Goal: Register for event/course

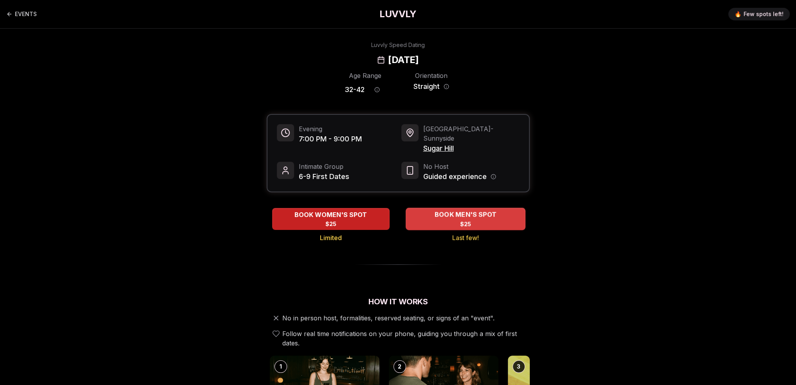
click at [456, 210] on span "BOOK MEN'S SPOT" at bounding box center [465, 214] width 65 height 9
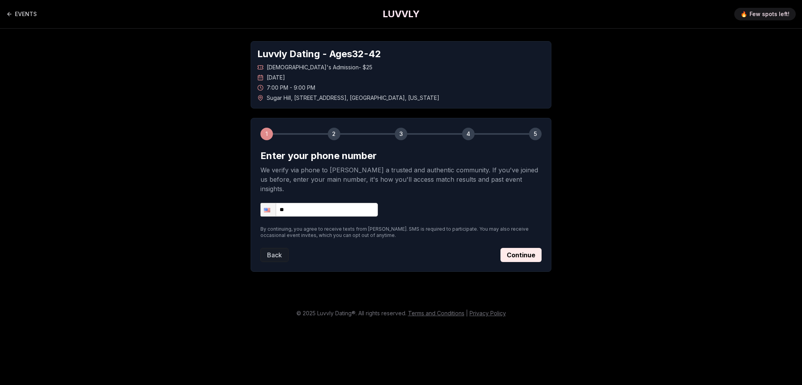
click at [351, 203] on input "**" at bounding box center [318, 210] width 117 height 14
type input "**********"
drag, startPoint x: 506, startPoint y: 241, endPoint x: 462, endPoint y: 240, distance: 43.8
click at [462, 248] on div "Back Continue" at bounding box center [400, 255] width 281 height 14
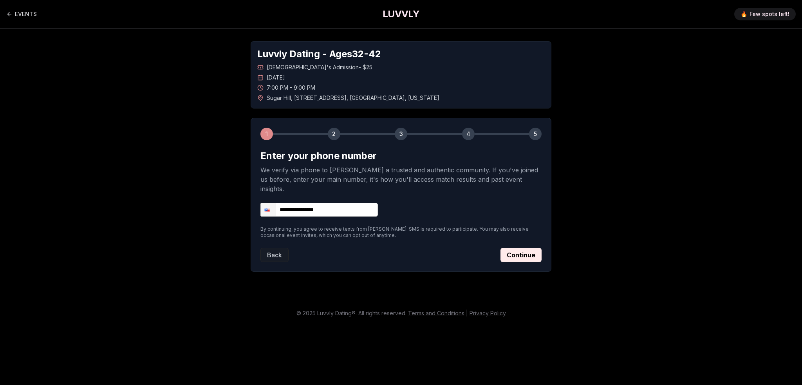
click at [462, 248] on div "Back Continue" at bounding box center [400, 255] width 281 height 14
click at [517, 248] on button "Continue" at bounding box center [520, 255] width 41 height 14
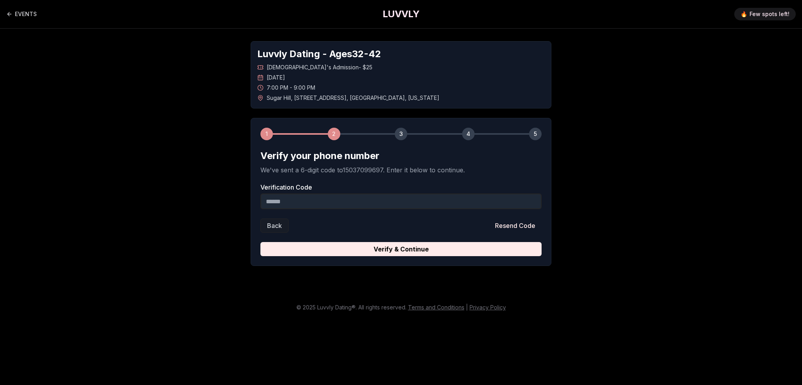
click at [418, 200] on input "Verification Code" at bounding box center [400, 201] width 281 height 16
type input "*"
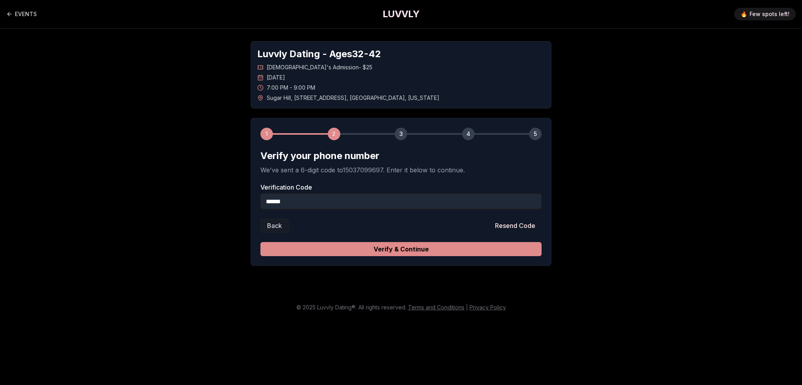
type input "******"
click at [387, 249] on button "Verify & Continue" at bounding box center [400, 249] width 281 height 14
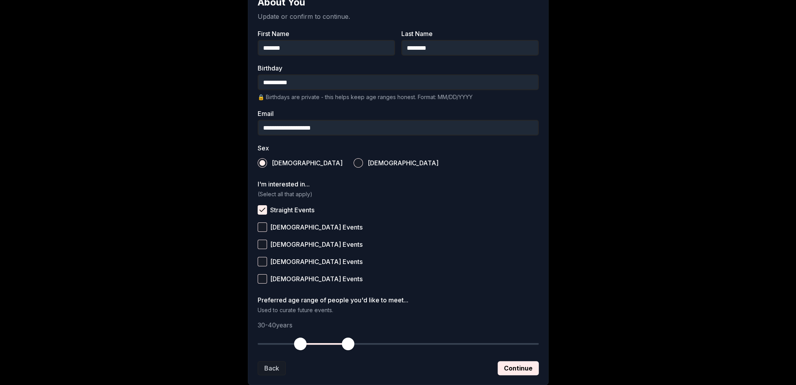
scroll to position [196, 0]
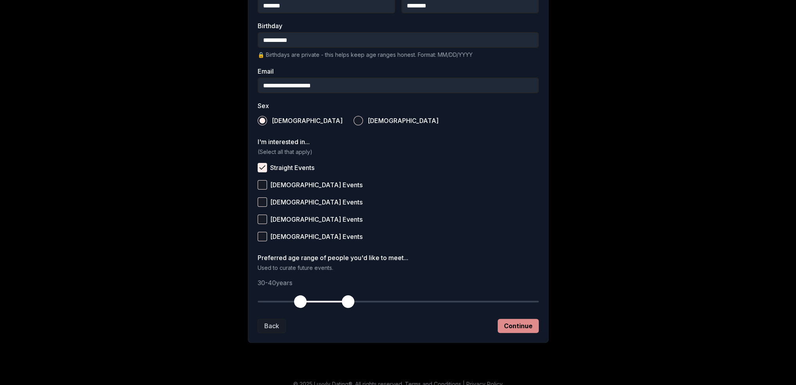
click at [521, 324] on button "Continue" at bounding box center [517, 326] width 41 height 14
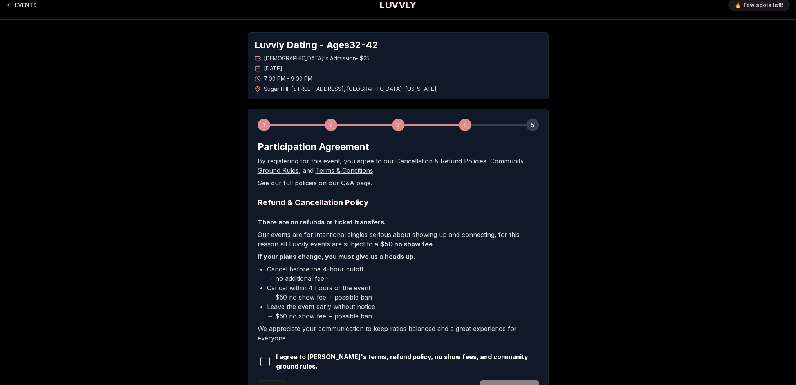
scroll to position [0, 0]
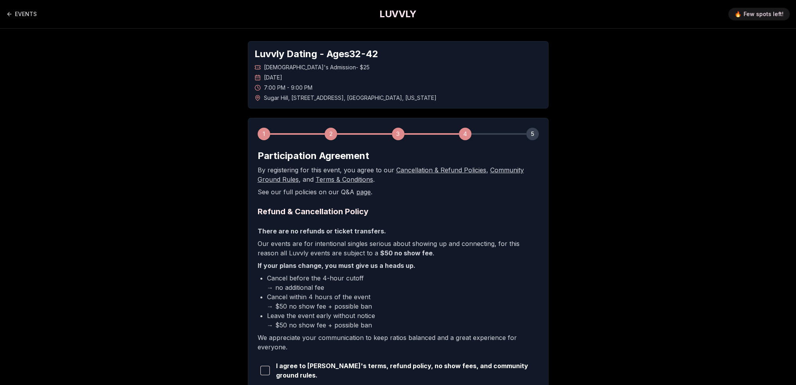
click at [270, 368] on span "button" at bounding box center [264, 370] width 9 height 9
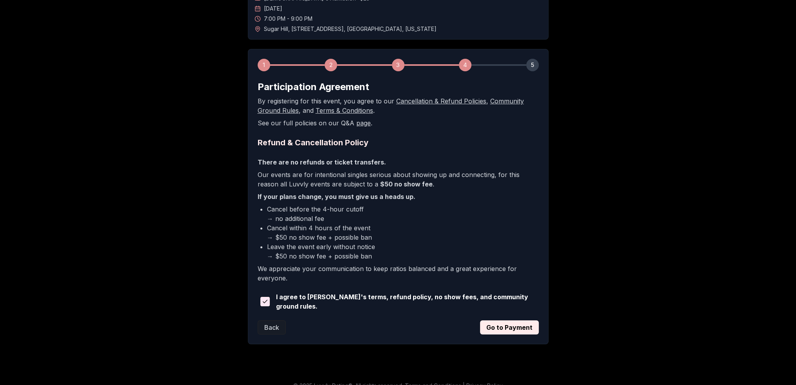
scroll to position [78, 0]
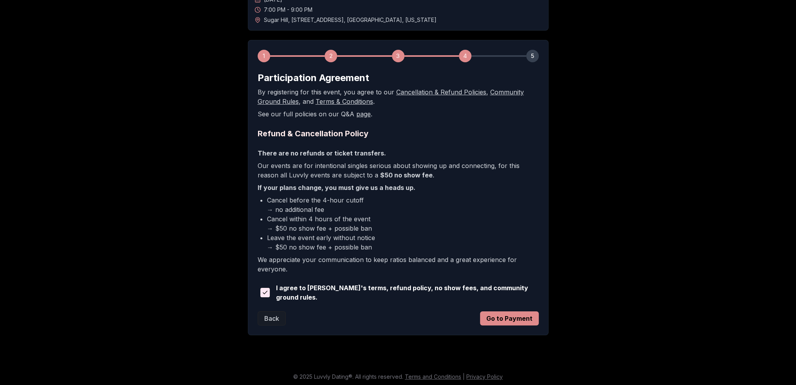
click at [499, 313] on button "Go to Payment" at bounding box center [509, 318] width 59 height 14
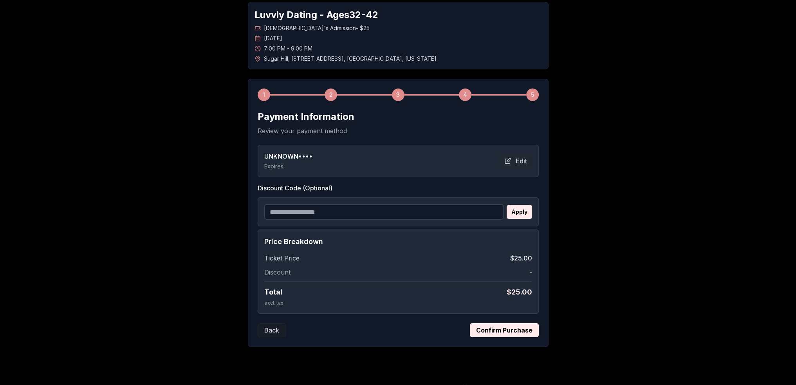
scroll to position [52, 0]
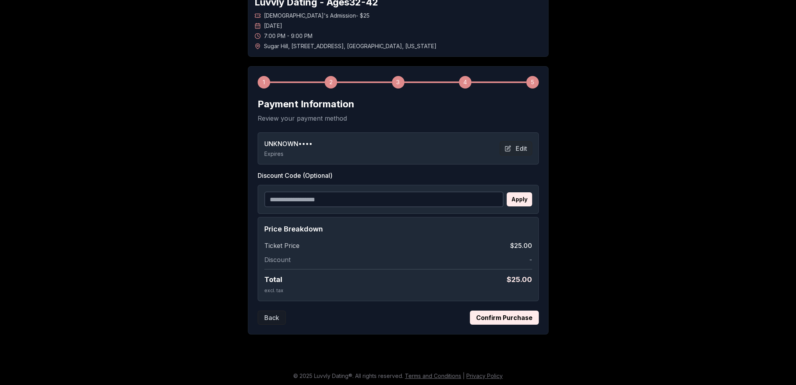
click at [486, 316] on button "Confirm Purchase" at bounding box center [504, 317] width 69 height 14
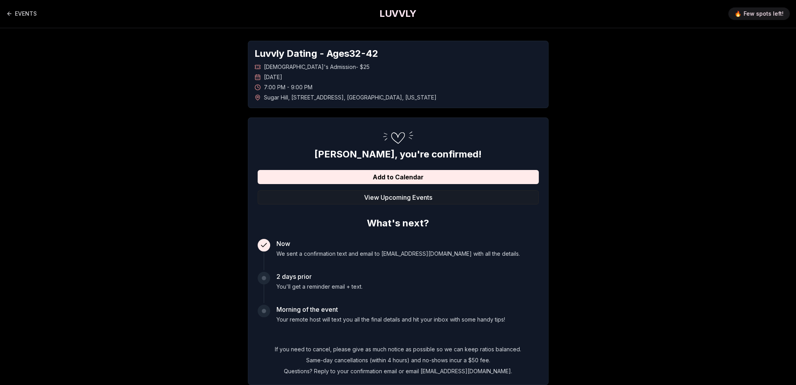
scroll to position [0, 0]
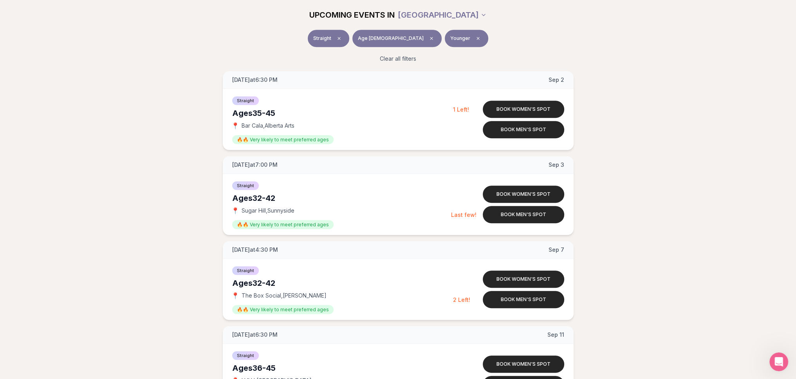
scroll to position [822, 0]
